Goal: Find specific page/section: Find specific page/section

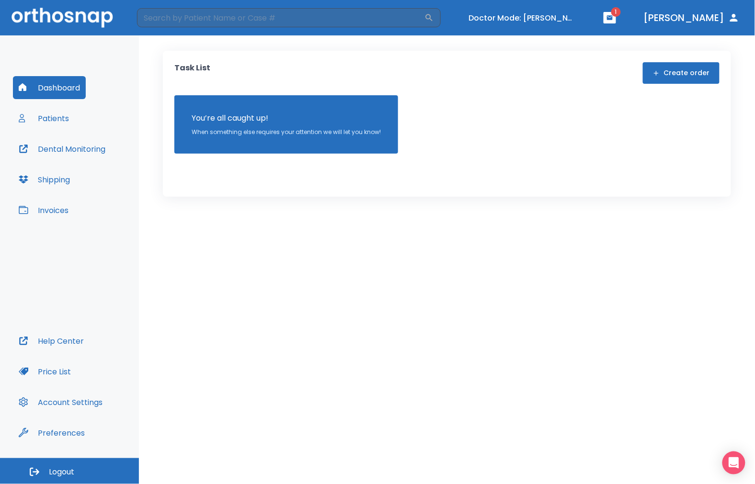
click at [545, 22] on button "Doctor Mode: [PERSON_NAME]" at bounding box center [522, 18] width 115 height 16
click at [77, 116] on div "Dashboard Patients Dental Monitoring Shipping Invoices" at bounding box center [69, 202] width 113 height 253
click at [61, 120] on button "Patients" at bounding box center [44, 118] width 62 height 23
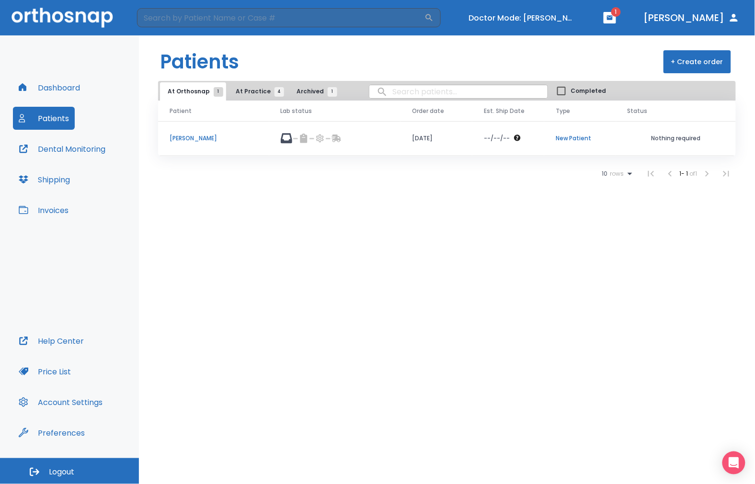
click at [198, 136] on p "[PERSON_NAME]" at bounding box center [214, 138] width 88 height 9
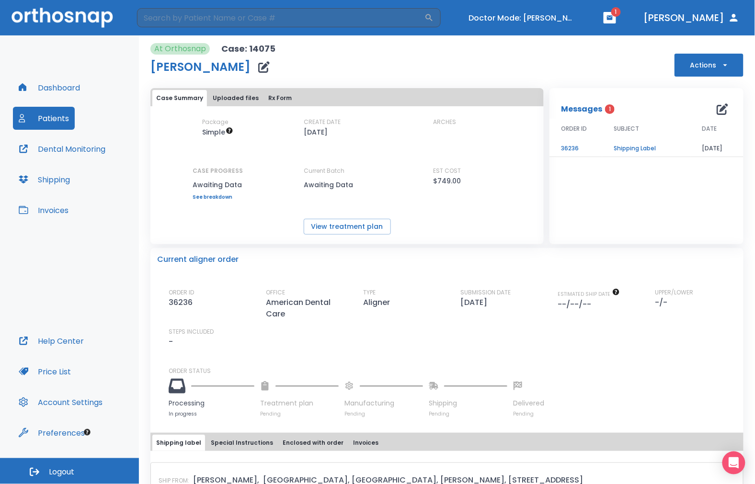
click at [710, 69] on button "Actions" at bounding box center [709, 65] width 69 height 23
click at [710, 69] on div at bounding box center [377, 242] width 755 height 484
click at [705, 43] on div "At Orthosnap Case: 14075 Dawn Bryant Actions" at bounding box center [446, 60] width 593 height 34
click at [700, 63] on button "Actions" at bounding box center [709, 65] width 69 height 23
click at [698, 43] on div at bounding box center [377, 242] width 755 height 484
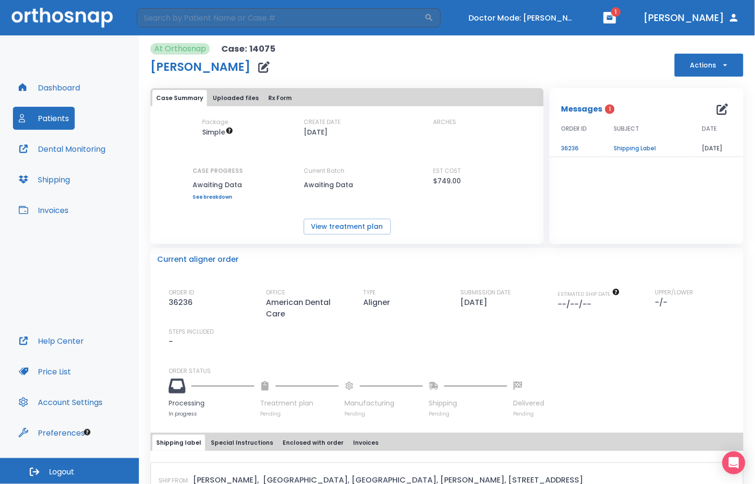
click at [691, 71] on button "Actions" at bounding box center [709, 65] width 69 height 23
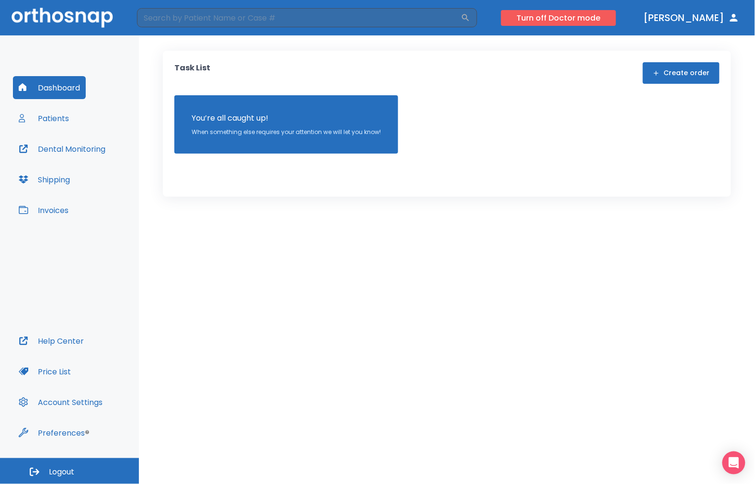
click at [616, 12] on button "Turn off Doctor mode" at bounding box center [558, 18] width 115 height 16
